Goal: Task Accomplishment & Management: Manage account settings

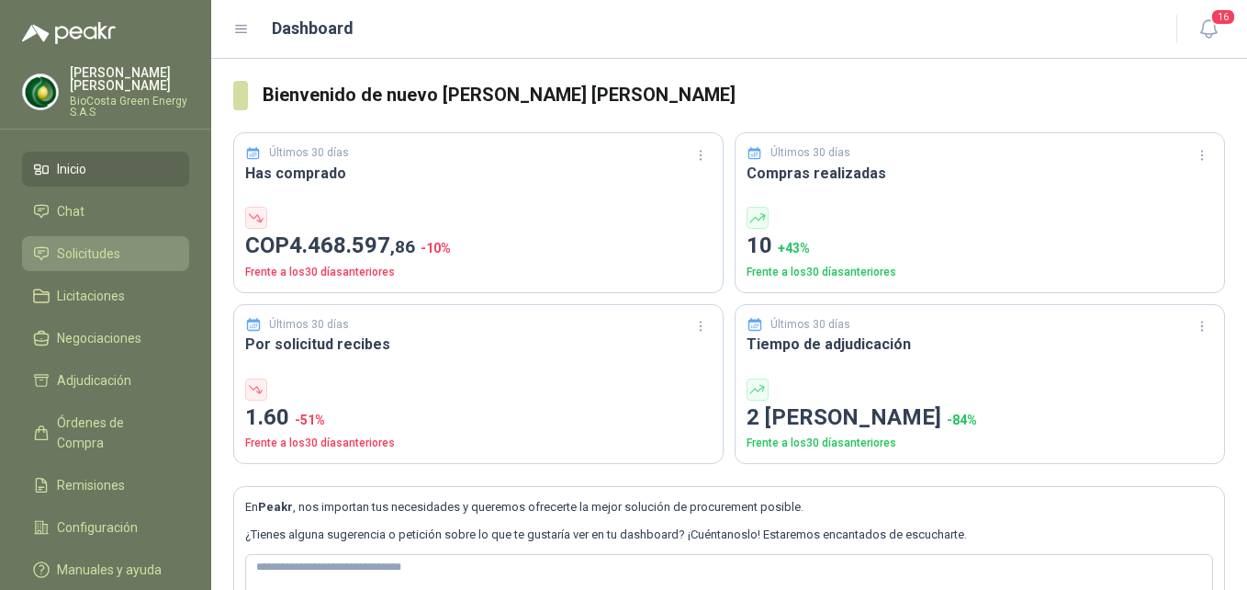
click at [128, 239] on link "Solicitudes" at bounding box center [105, 253] width 167 height 35
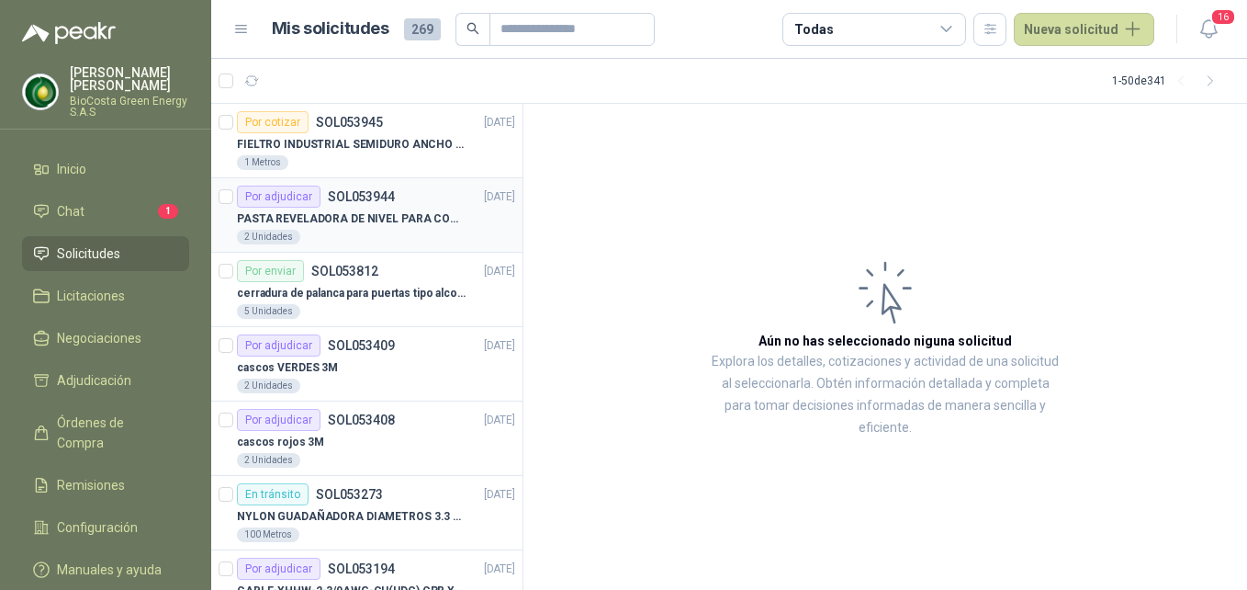
click at [408, 201] on div "Por adjudicar SOL053944 [DATE]" at bounding box center [376, 197] width 278 height 22
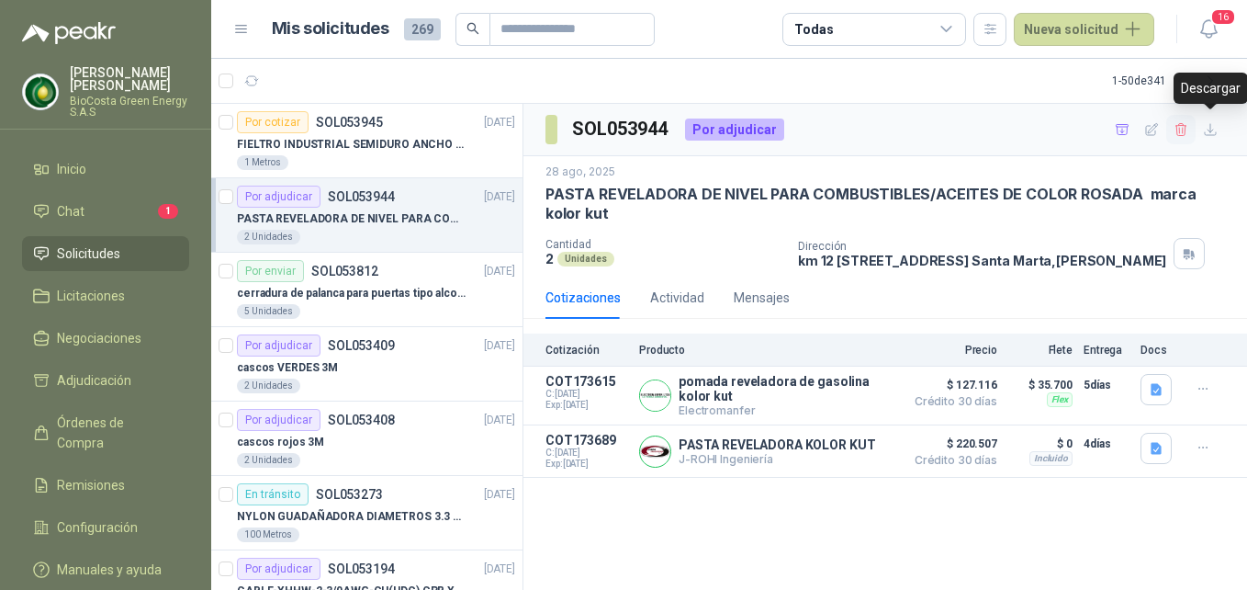
click at [1189, 134] on icon "button" at bounding box center [1182, 130] width 16 height 16
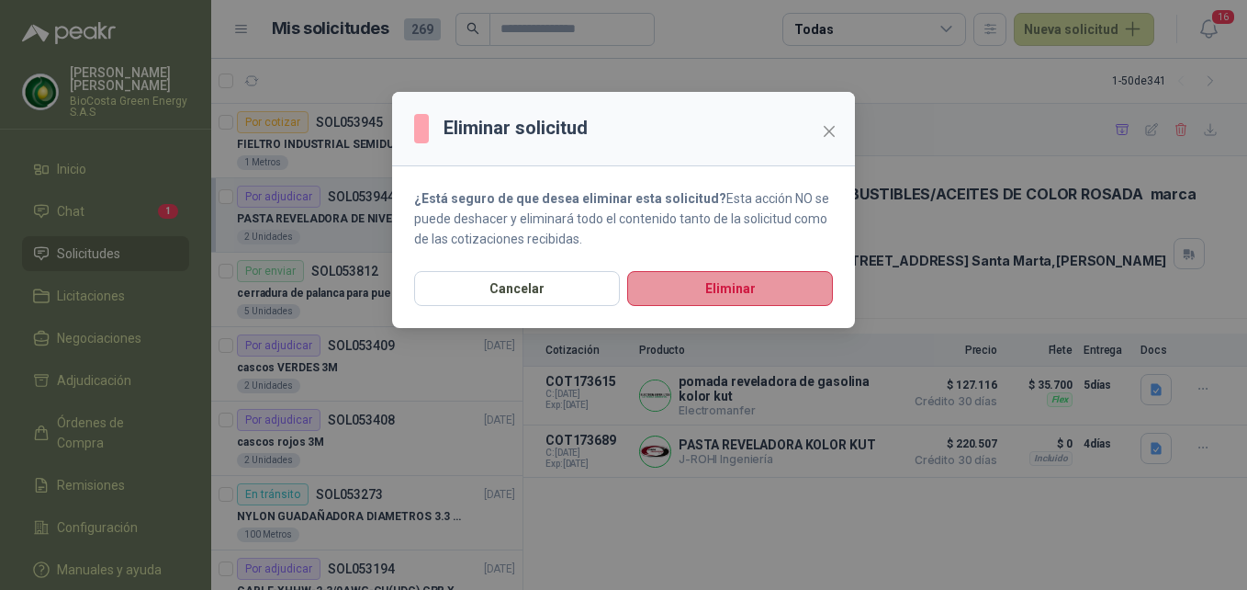
click at [807, 296] on button "Eliminar" at bounding box center [730, 288] width 206 height 35
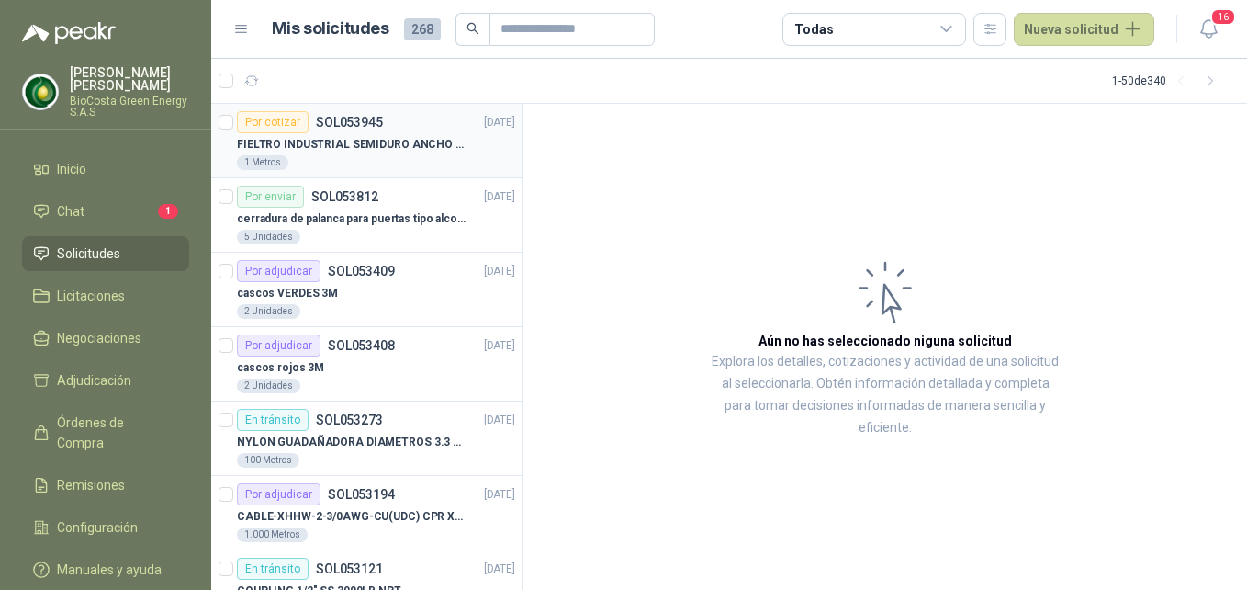
click at [412, 148] on p "FIELTRO INDUSTRIAL SEMIDURO ANCHO 25 MM" at bounding box center [351, 144] width 229 height 17
